Goal: Task Accomplishment & Management: Complete application form

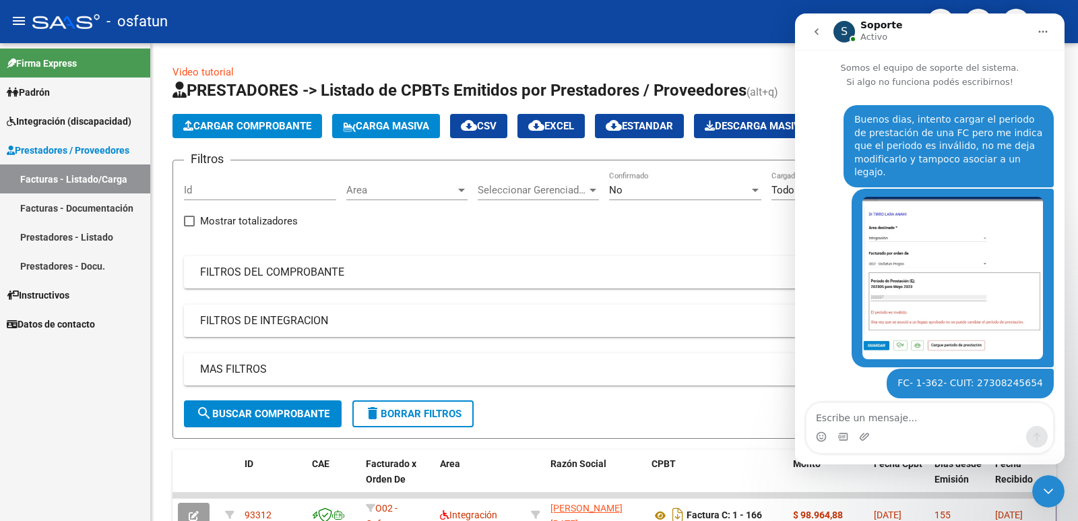
scroll to position [390, 0]
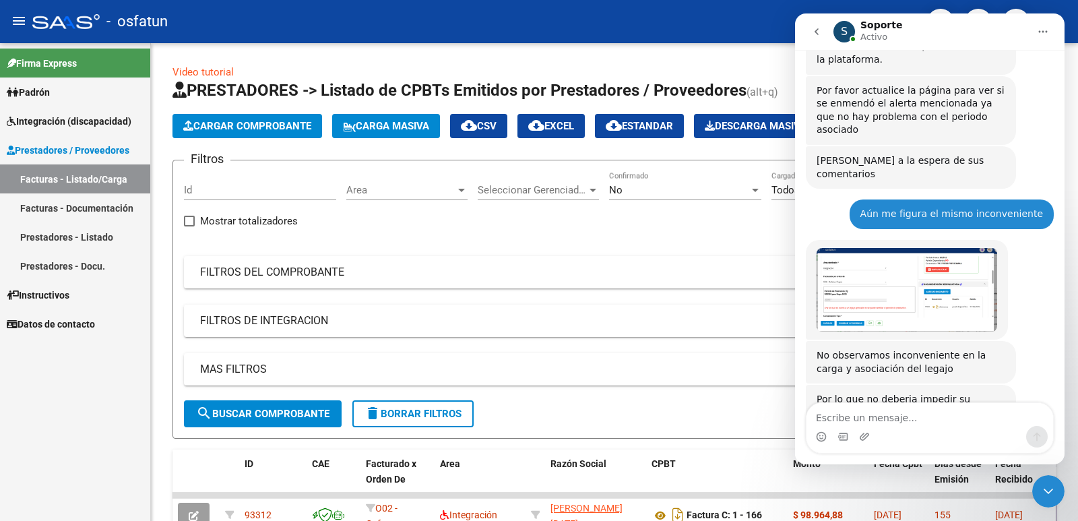
click at [923, 271] on img "Soporte dice…" at bounding box center [906, 290] width 181 height 84
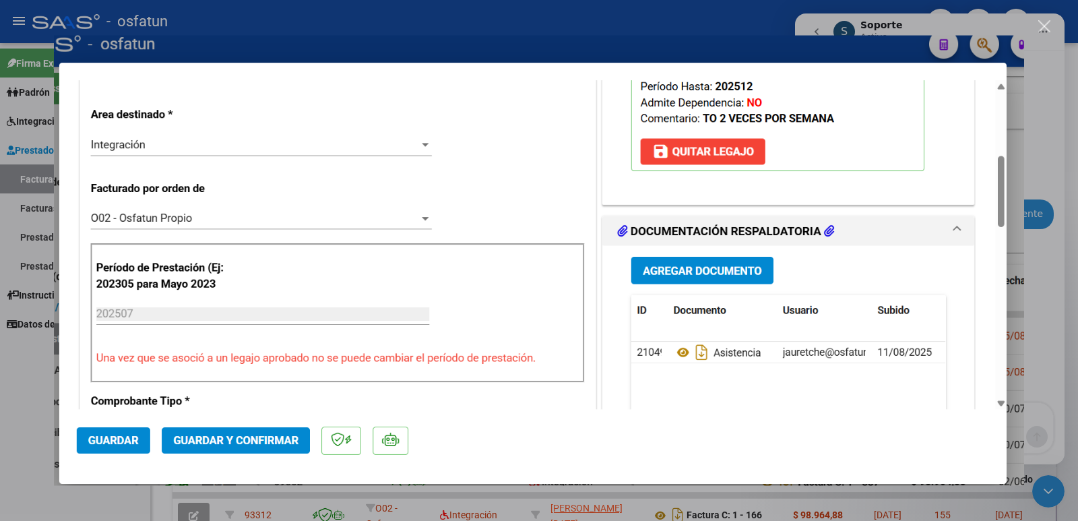
scroll to position [0, 0]
click at [28, 412] on div "Intercom Messenger" at bounding box center [539, 260] width 1078 height 521
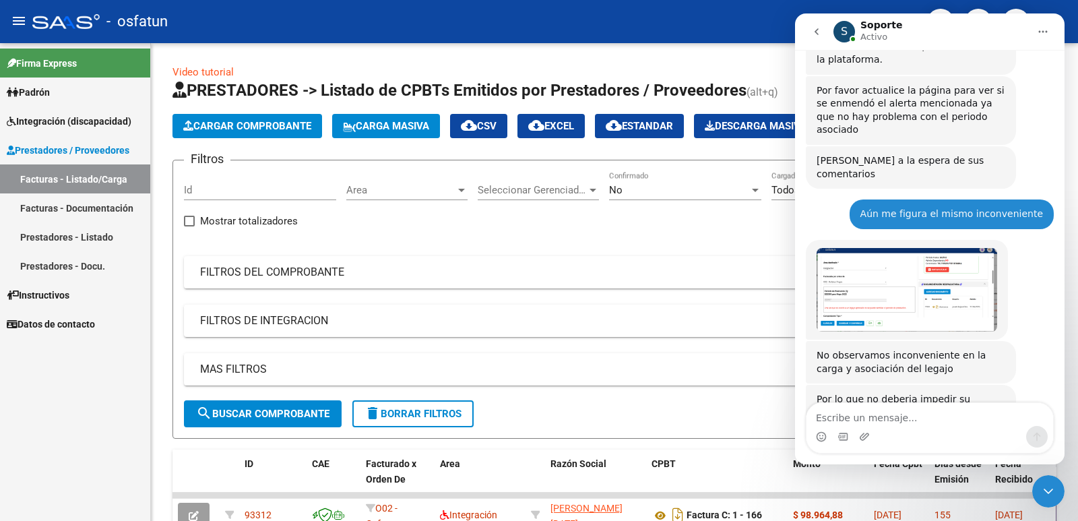
click at [936, 269] on img "Soporte dice…" at bounding box center [906, 290] width 181 height 84
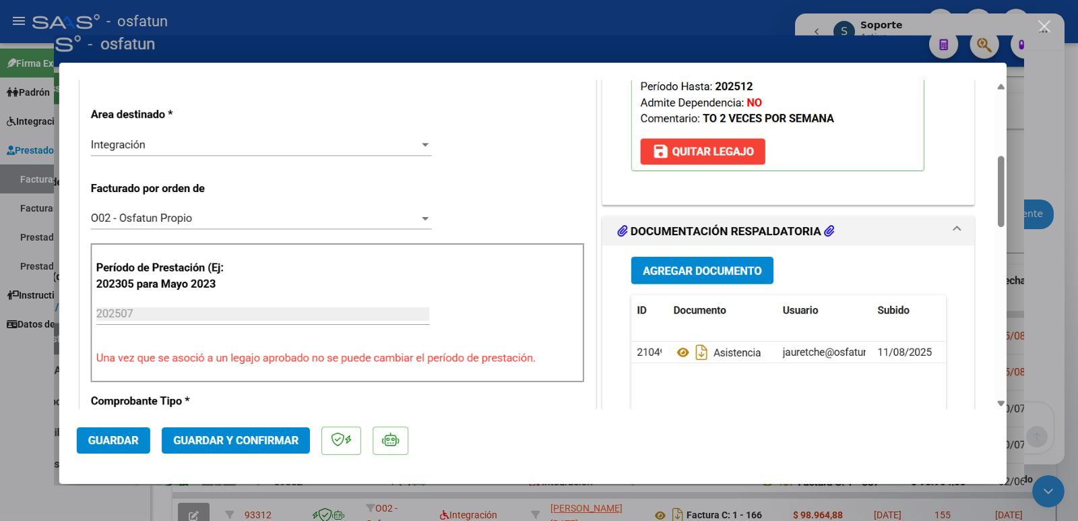
click at [25, 373] on div "Intercom Messenger" at bounding box center [539, 260] width 1078 height 521
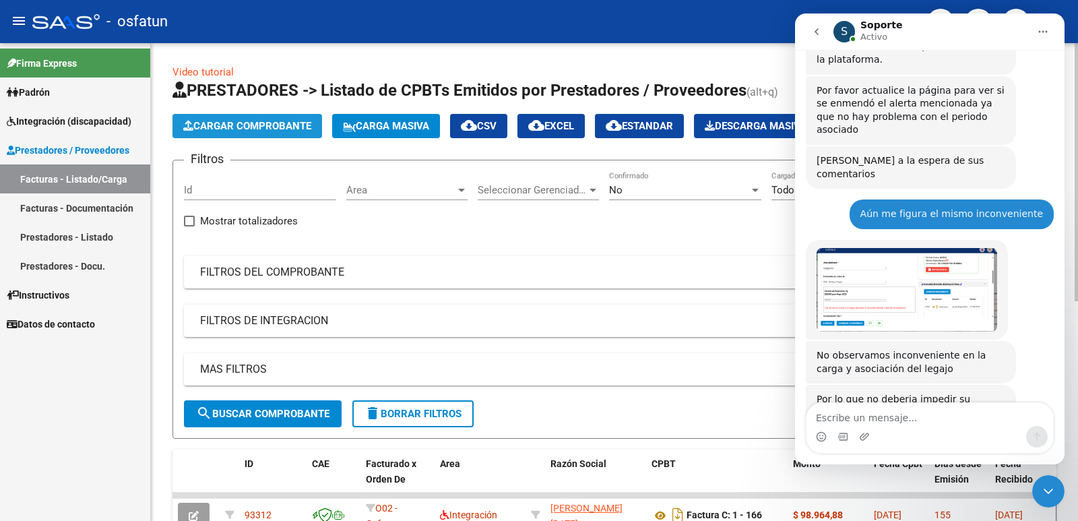
click at [277, 130] on span "Cargar Comprobante" at bounding box center [247, 126] width 128 height 12
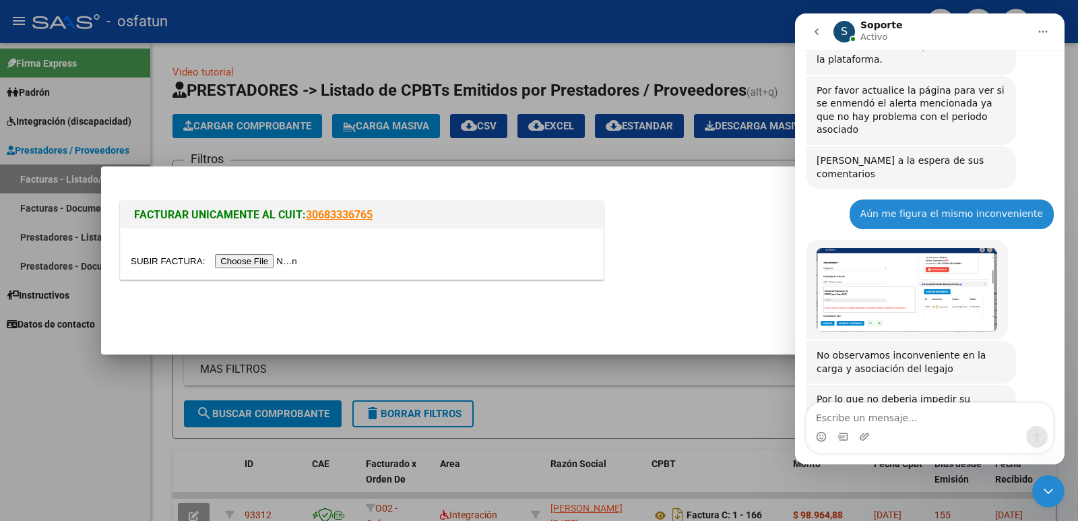
click at [273, 256] on input "file" at bounding box center [216, 261] width 170 height 14
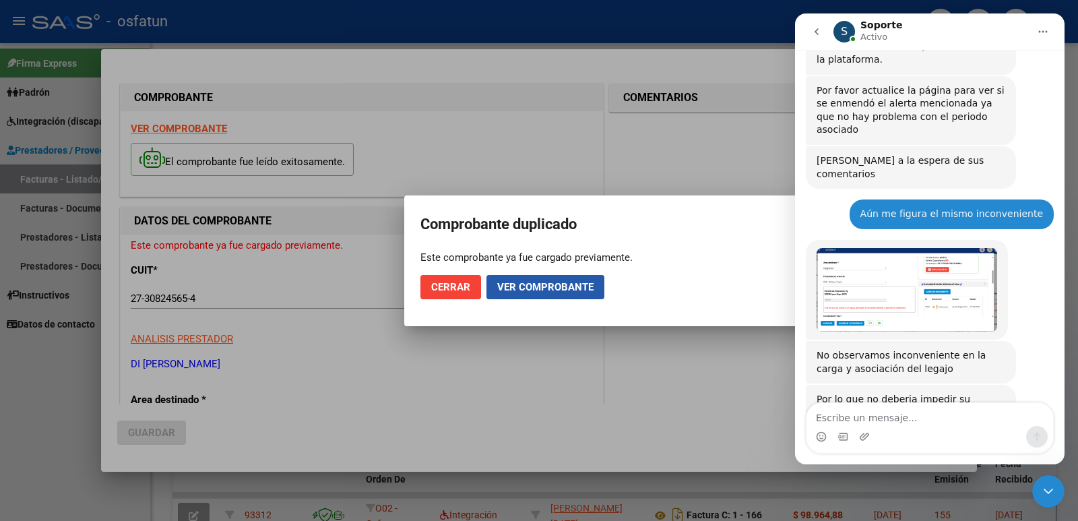
click at [582, 284] on span "Ver comprobante" at bounding box center [545, 287] width 96 height 12
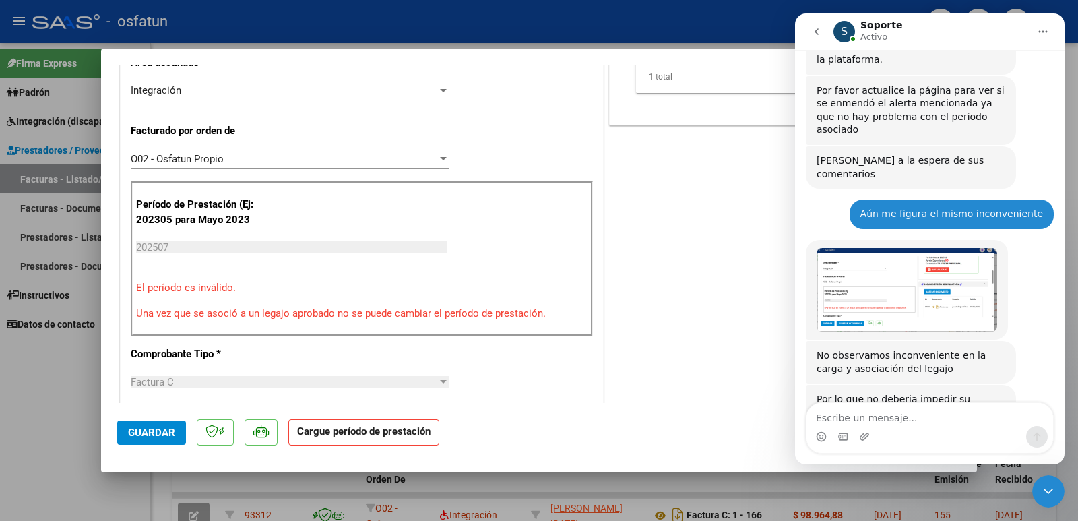
scroll to position [337, 0]
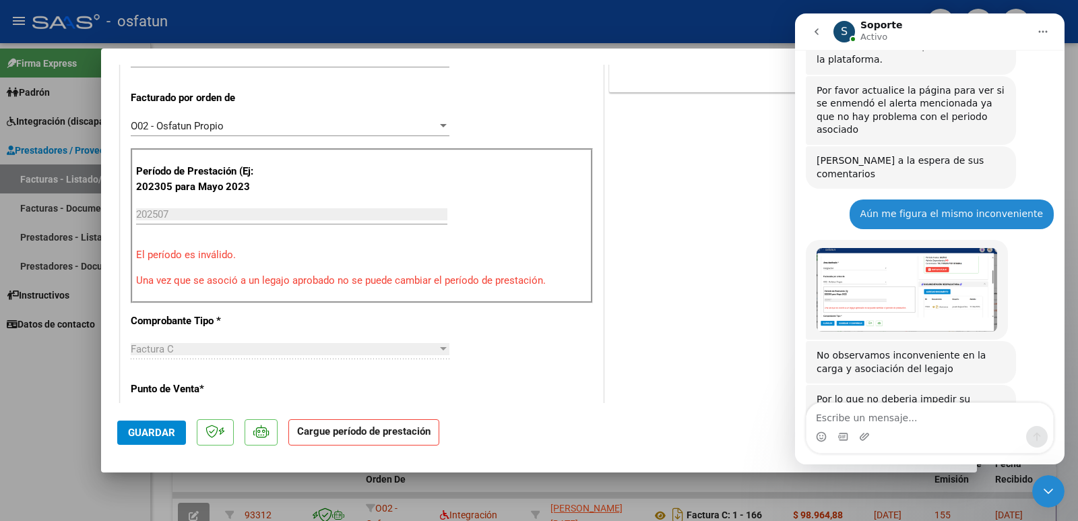
click at [298, 236] on div "202507 Ingrese el Período de Prestación como indica el ejemplo" at bounding box center [291, 220] width 311 height 33
click at [302, 220] on input "202507" at bounding box center [291, 214] width 311 height 12
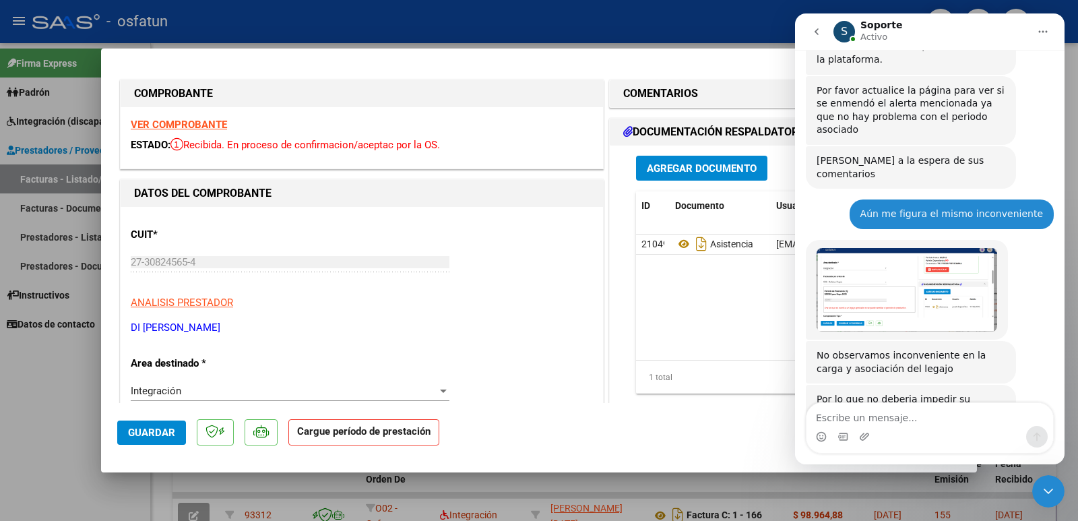
scroll to position [0, 0]
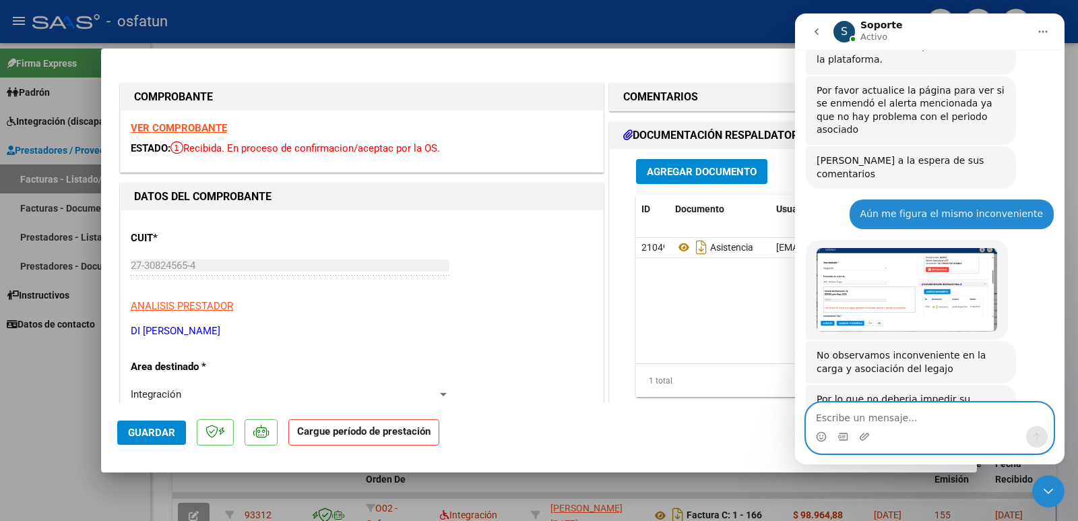
click at [901, 420] on textarea "Escribe un mensaje..." at bounding box center [929, 414] width 247 height 23
type textarea "Qué raro."
drag, startPoint x: 865, startPoint y: 422, endPoint x: 792, endPoint y: 417, distance: 72.9
click html "S Soporte Activo Somos el equipo de soporte del sistema. Si algo no funciona po…"
type textarea "B"
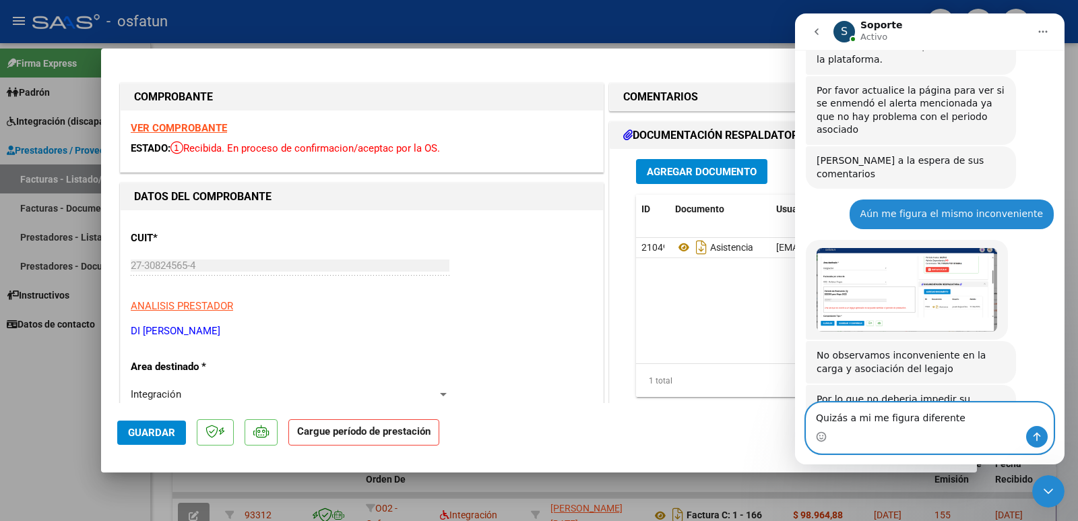
type textarea "Quizás a mi me figura diferente"
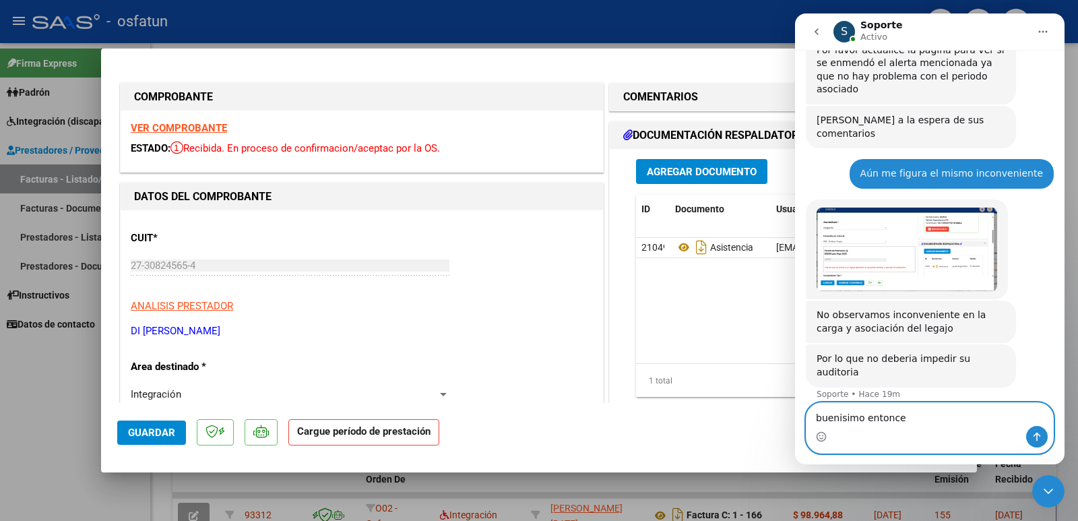
type textarea "buenisimo entonces"
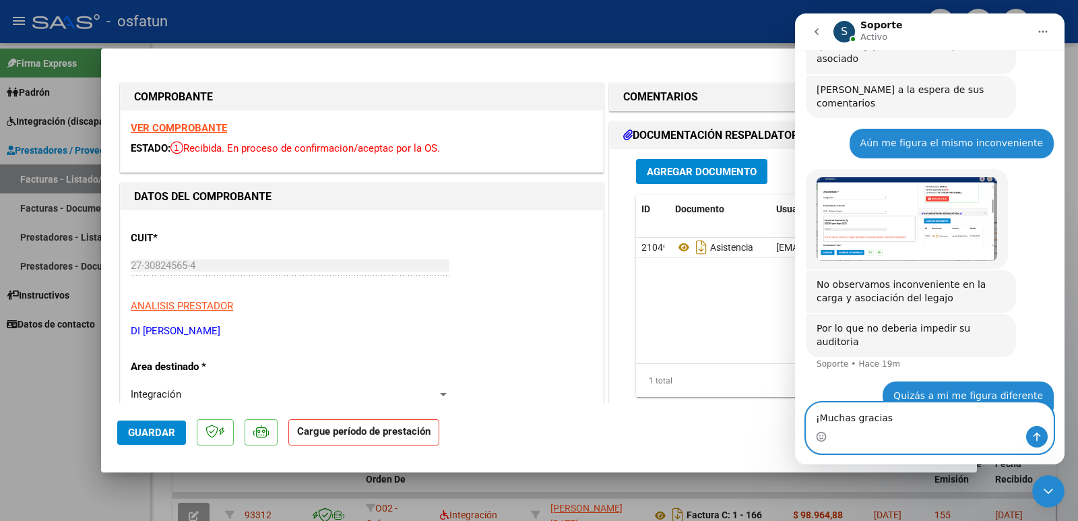
type textarea "¡Muchas gracias!"
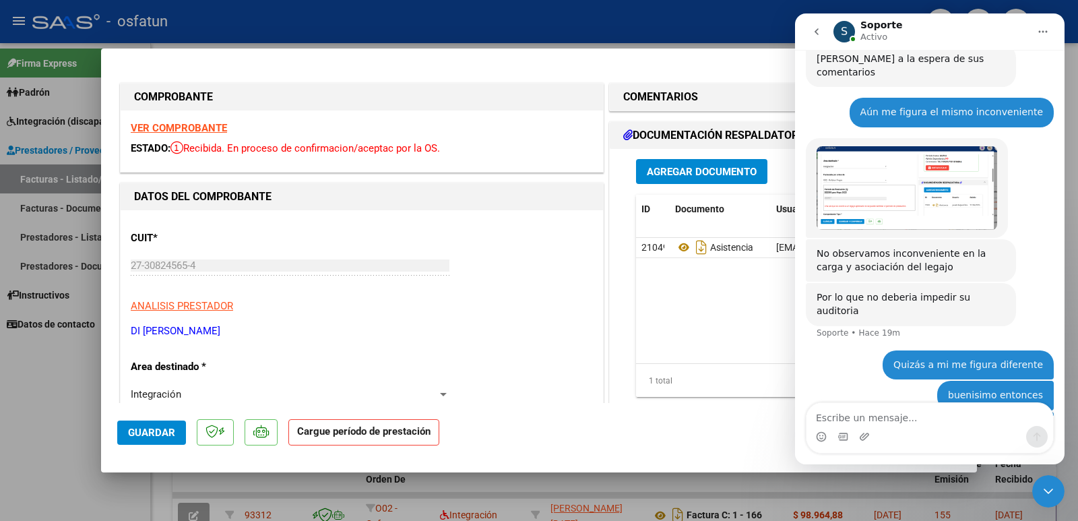
click at [816, 30] on icon "go back" at bounding box center [816, 31] width 4 height 7
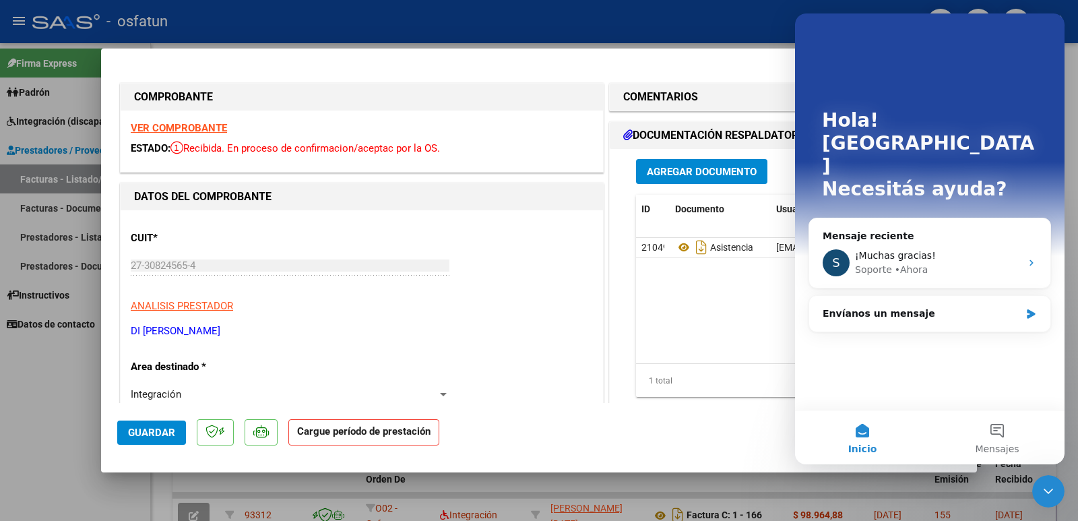
scroll to position [0, 0]
click at [26, 337] on div at bounding box center [539, 260] width 1078 height 521
type input "$ 0,00"
